Goal: Task Accomplishment & Management: Manage account settings

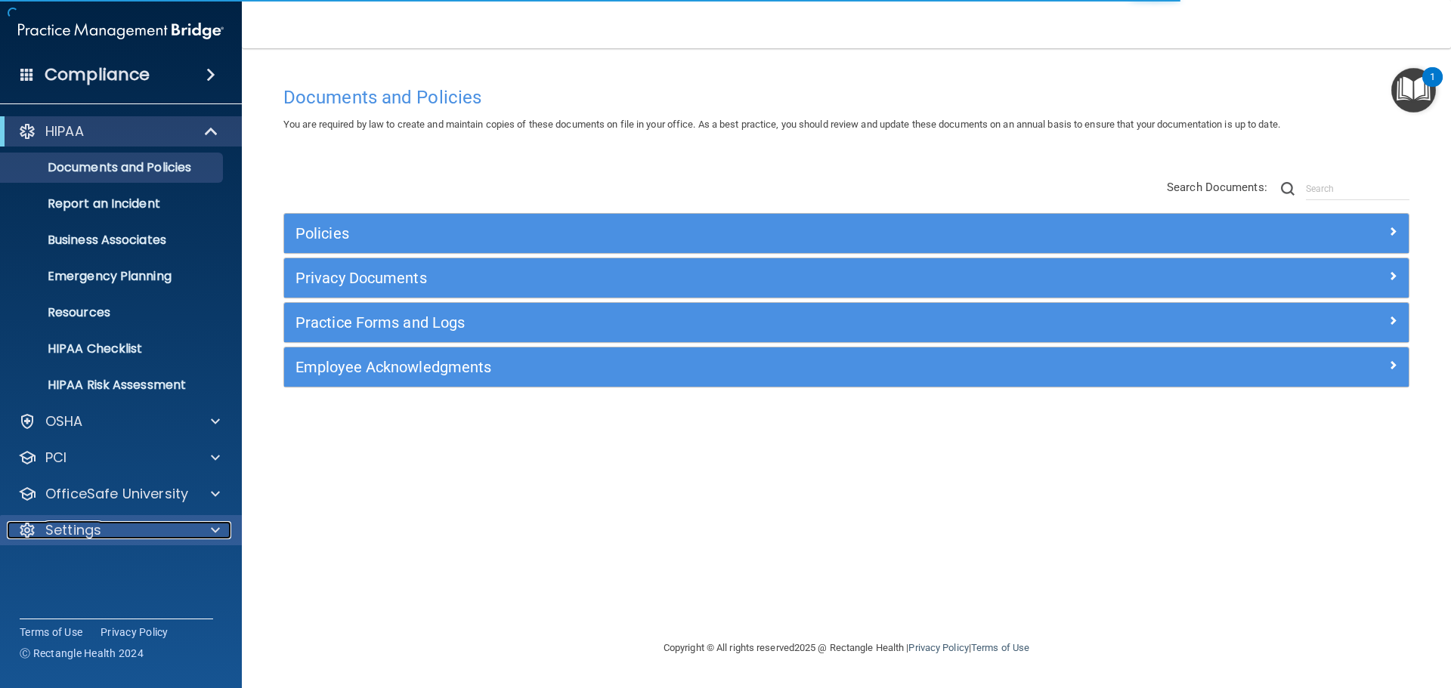
click at [97, 527] on p "Settings" at bounding box center [73, 530] width 56 height 18
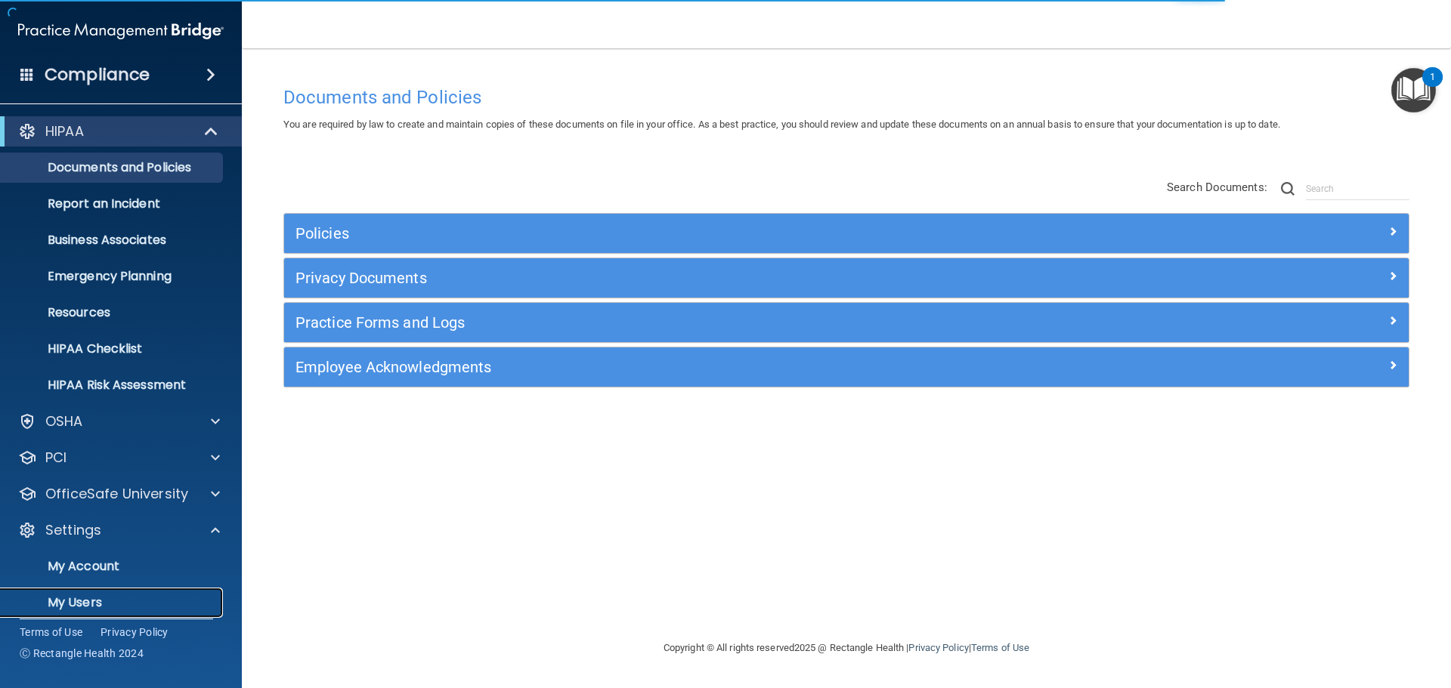
click at [81, 604] on p "My Users" at bounding box center [113, 602] width 206 height 15
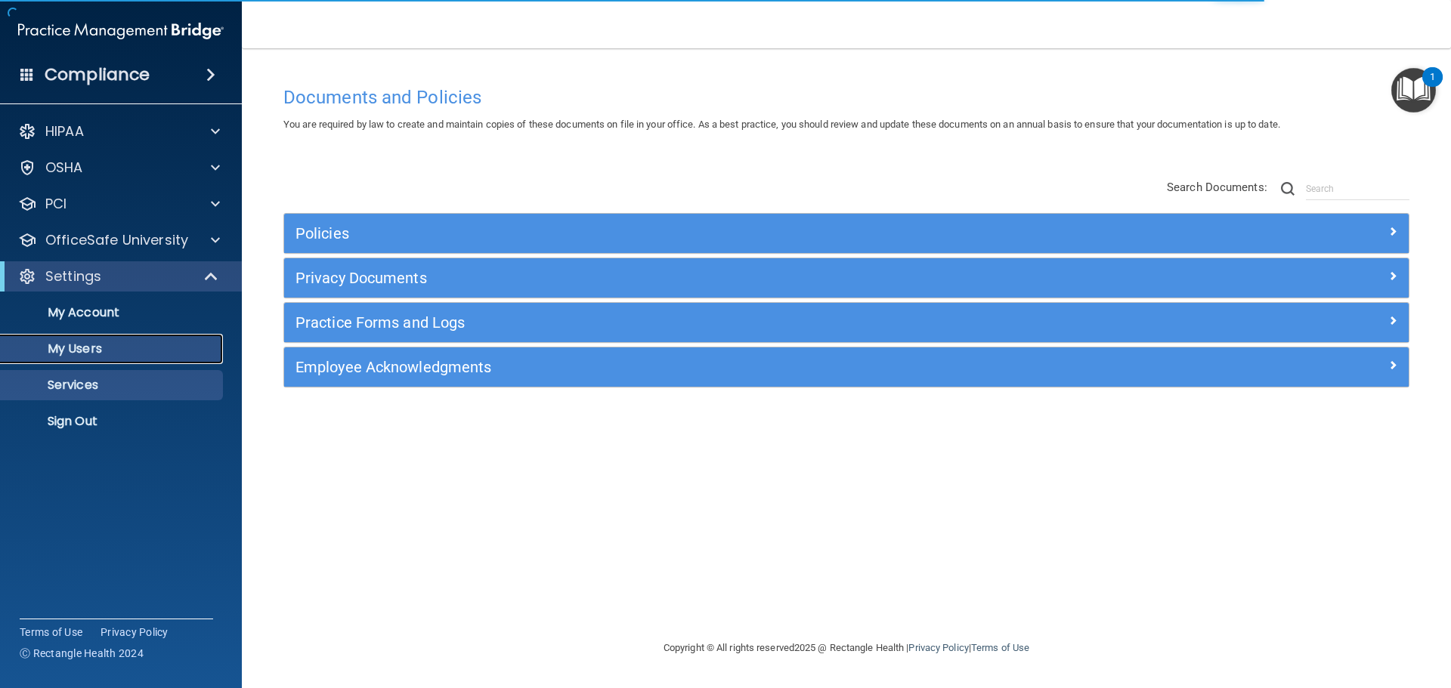
select select "20"
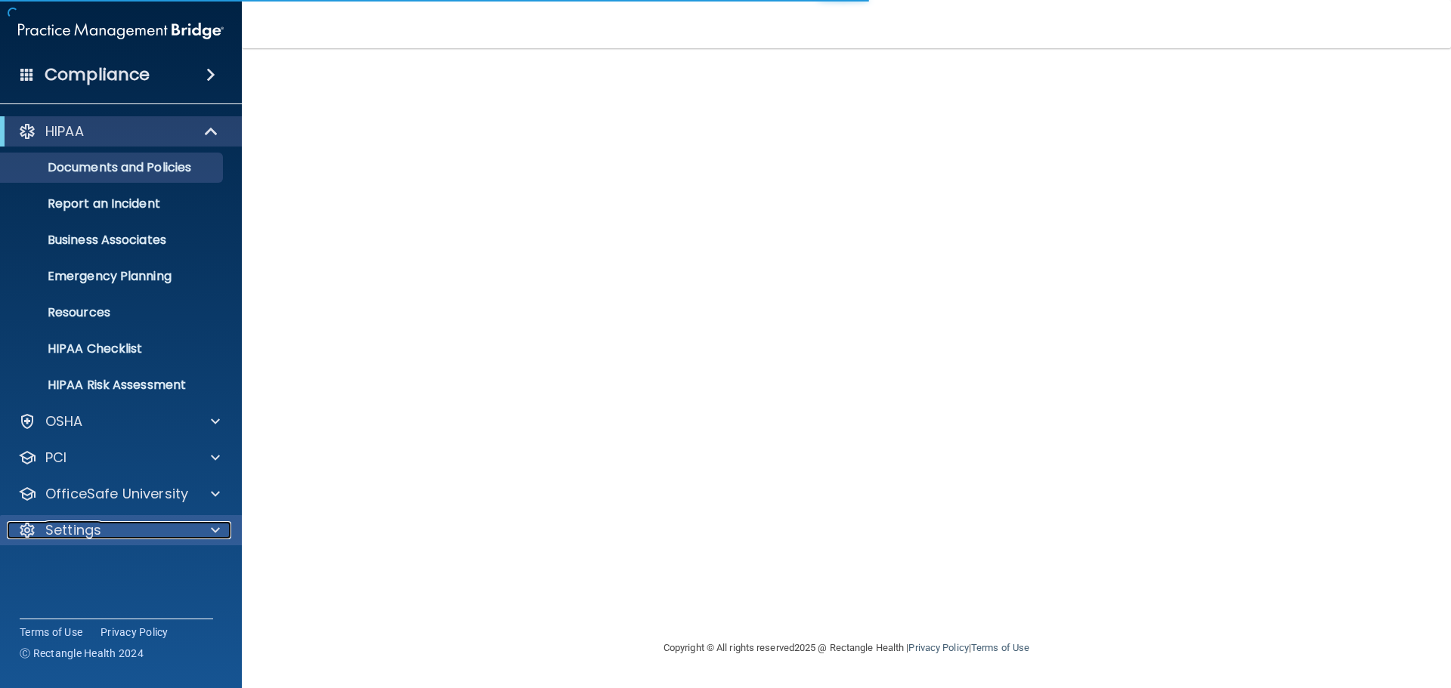
click at [90, 533] on p "Settings" at bounding box center [73, 530] width 56 height 18
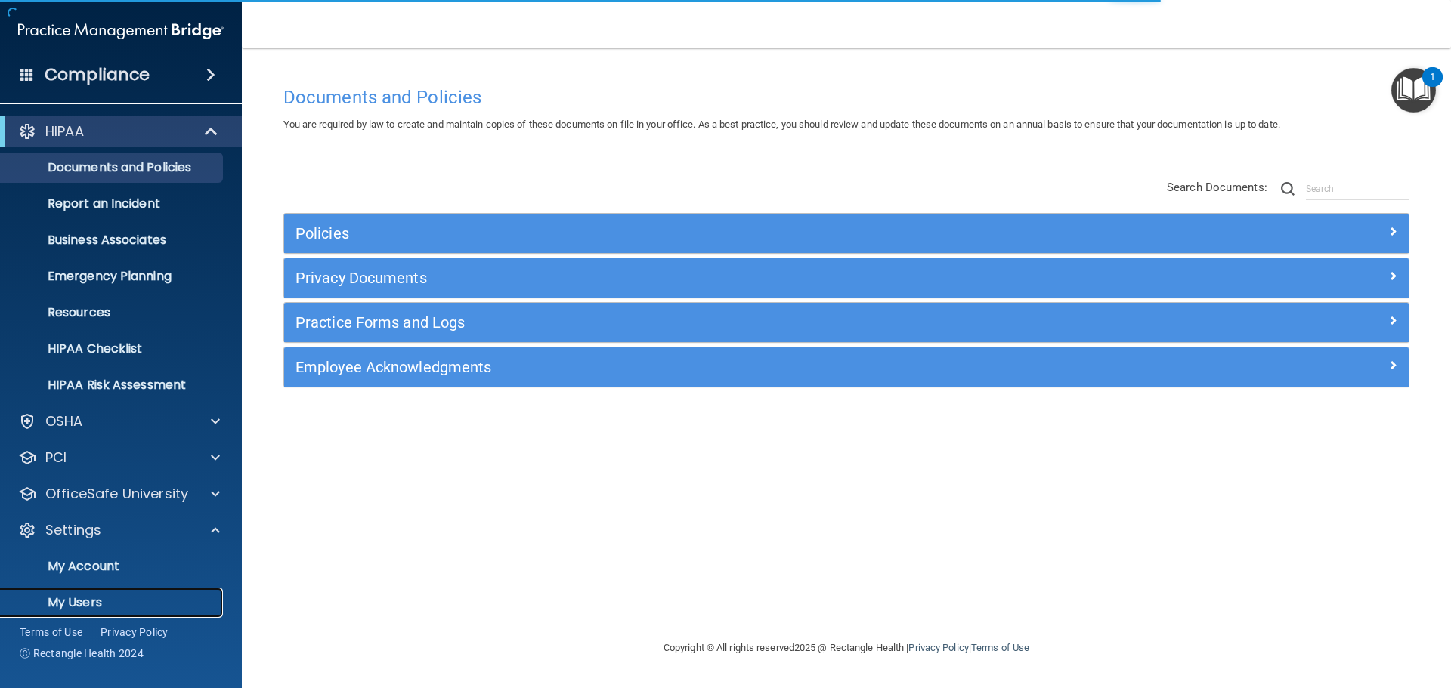
click at [83, 595] on p "My Users" at bounding box center [113, 602] width 206 height 15
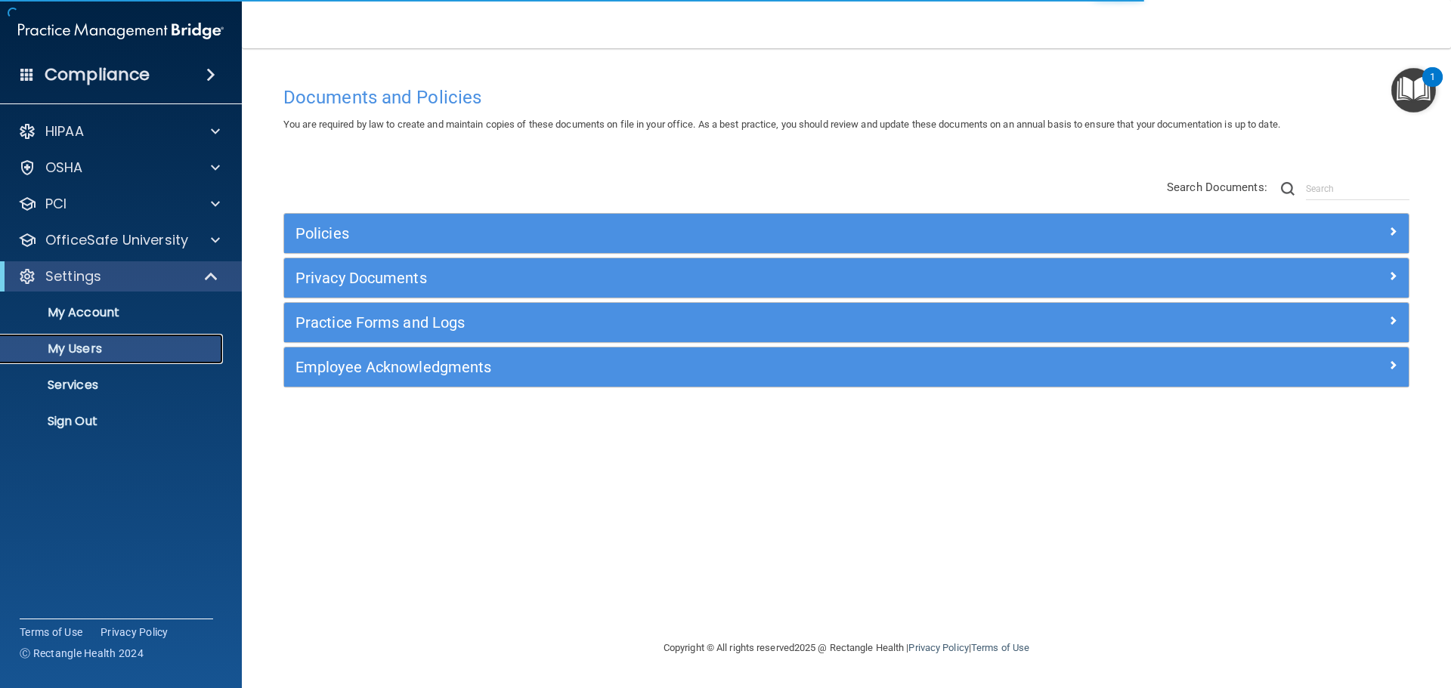
select select "20"
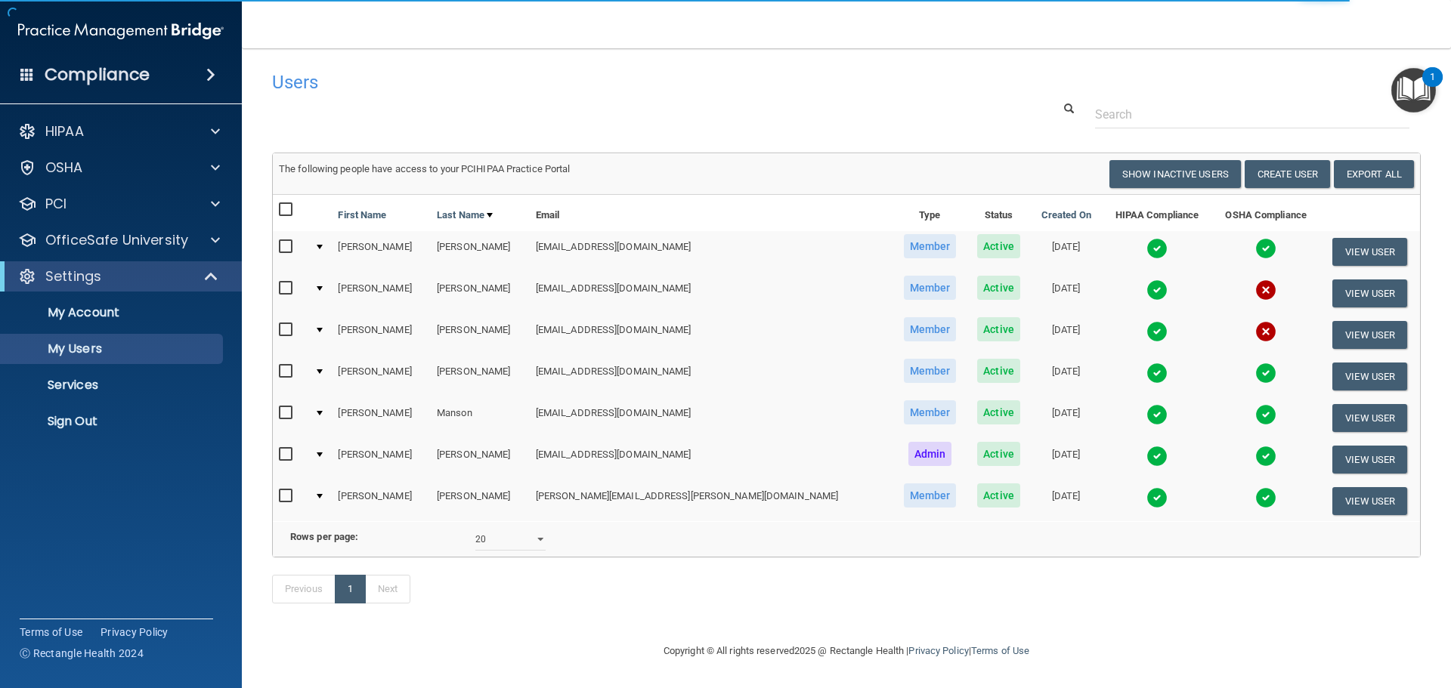
click at [1146, 330] on img at bounding box center [1156, 331] width 21 height 21
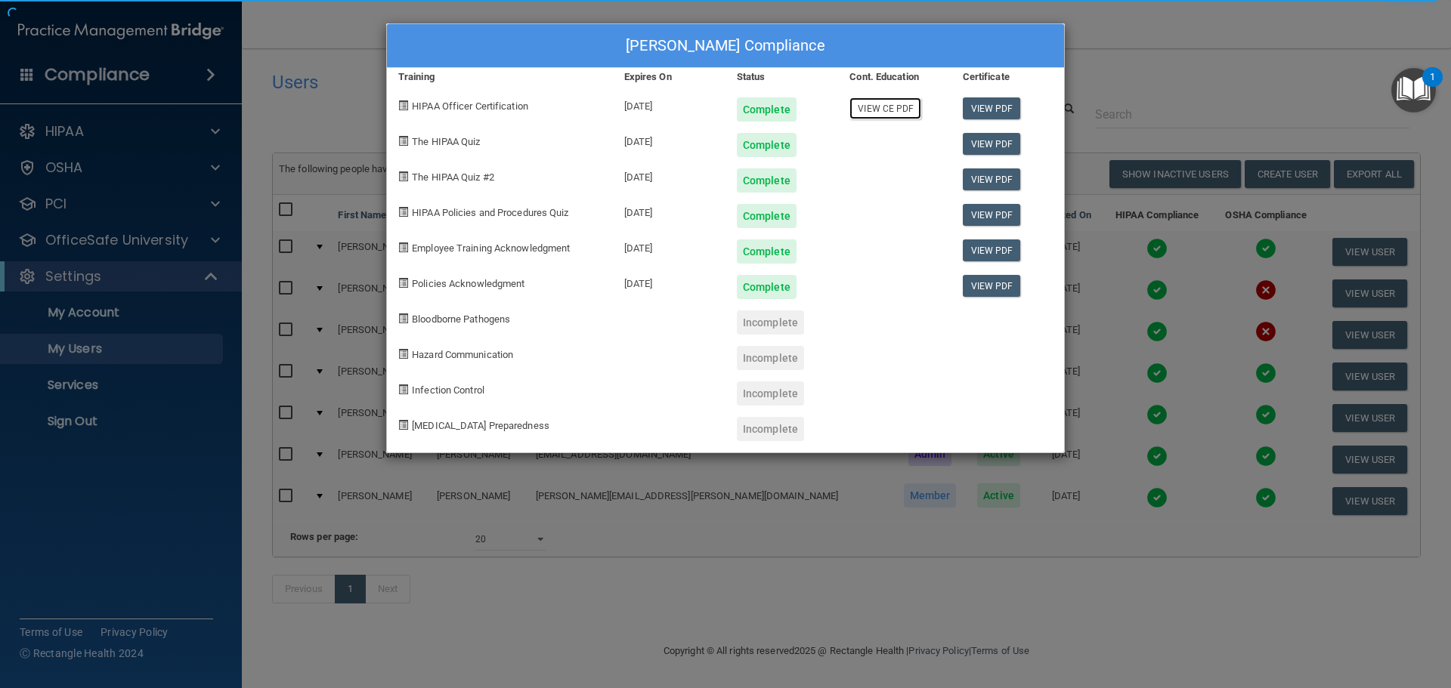
click at [888, 108] on link "View CE PDF" at bounding box center [885, 108] width 72 height 22
click at [986, 140] on link "View PDF" at bounding box center [992, 144] width 58 height 22
click at [993, 175] on link "View PDF" at bounding box center [992, 180] width 58 height 22
click at [989, 216] on link "View PDF" at bounding box center [992, 215] width 58 height 22
click at [988, 249] on link "View PDF" at bounding box center [992, 251] width 58 height 22
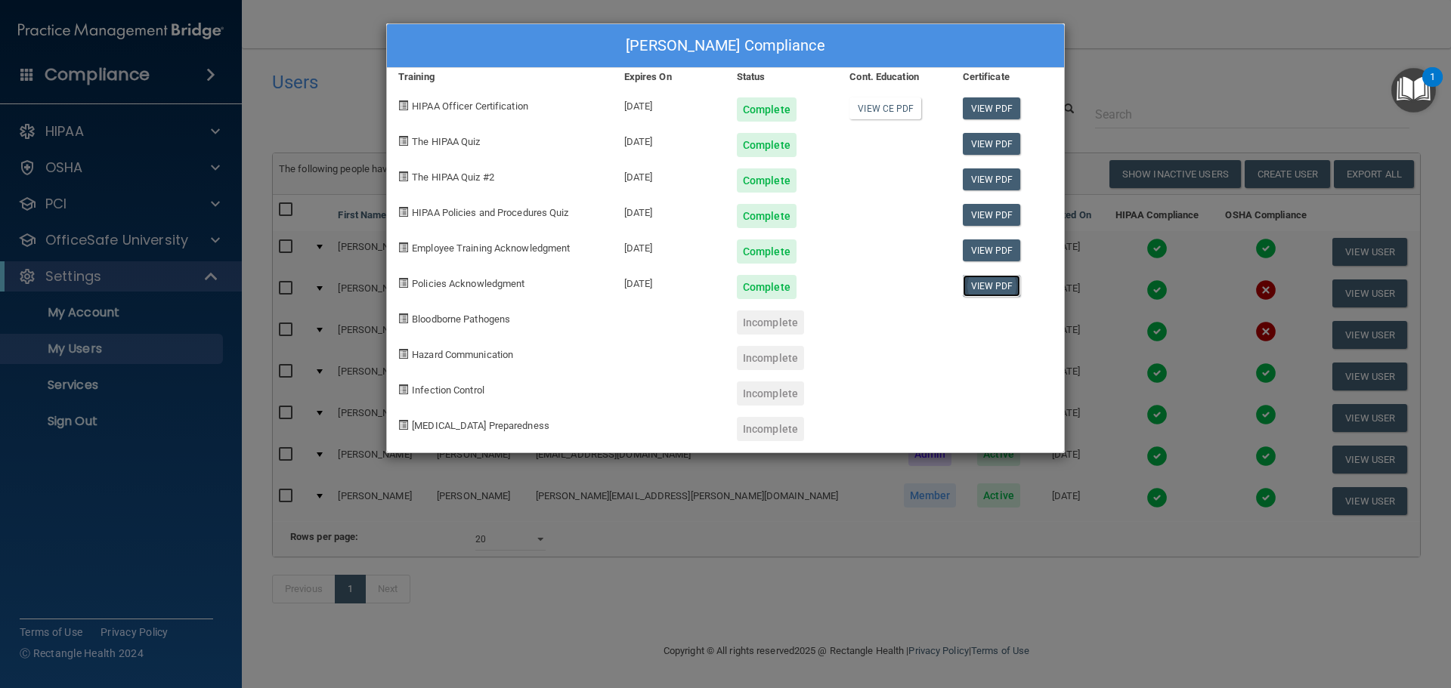
click at [1003, 287] on link "View PDF" at bounding box center [992, 286] width 58 height 22
